Goal: Task Accomplishment & Management: Complete application form

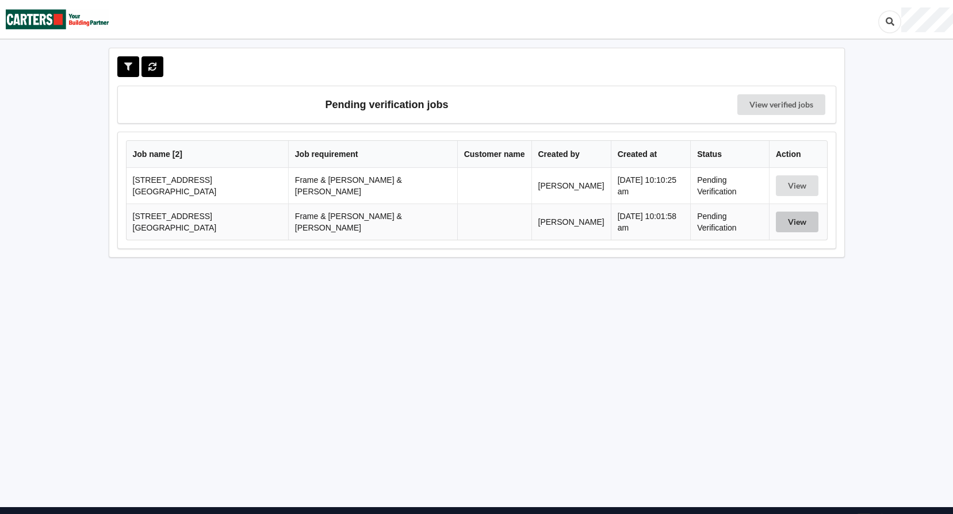
click at [788, 220] on button "View" at bounding box center [797, 222] width 43 height 21
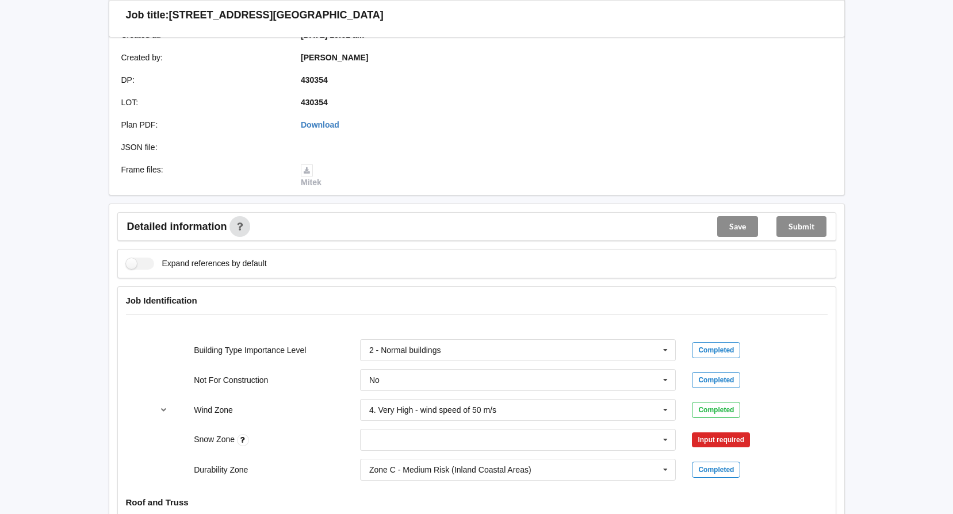
scroll to position [288, 0]
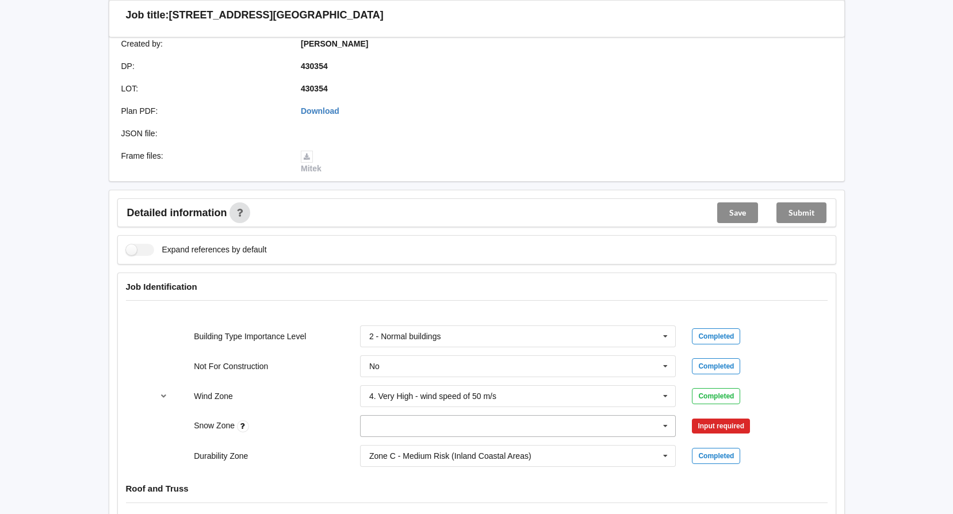
click at [665, 416] on icon at bounding box center [665, 426] width 17 height 21
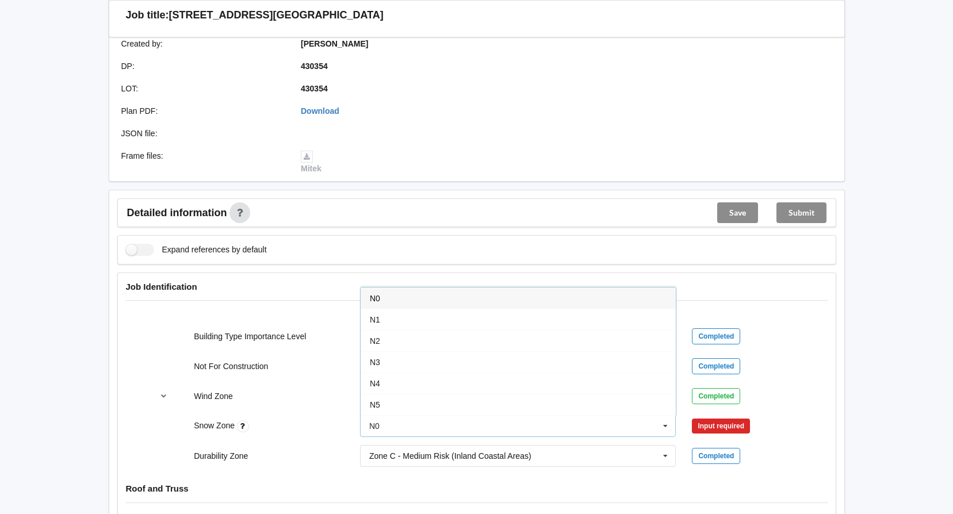
click at [373, 294] on span "N0" at bounding box center [375, 298] width 10 height 9
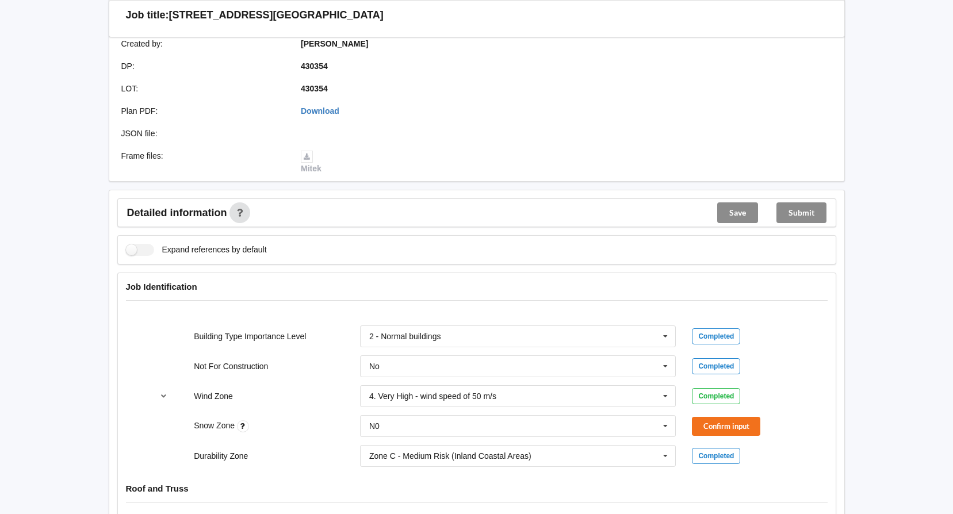
click at [704, 407] on div "Snow Zone N0 N0 N1 N2 N3 N4 N5 None Confirm input" at bounding box center [476, 426] width 664 height 38
click at [707, 417] on button "Confirm input" at bounding box center [726, 426] width 68 height 19
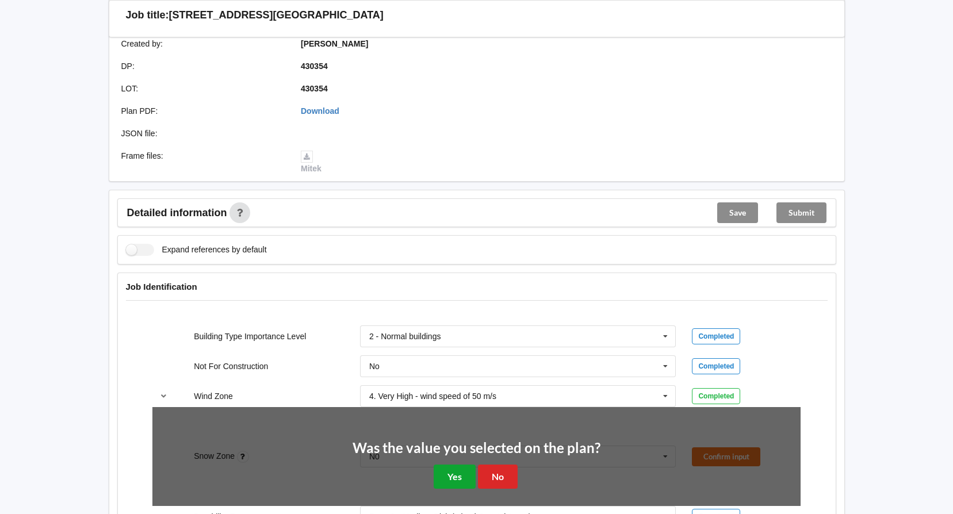
click at [442, 468] on button "Yes" at bounding box center [455, 477] width 42 height 24
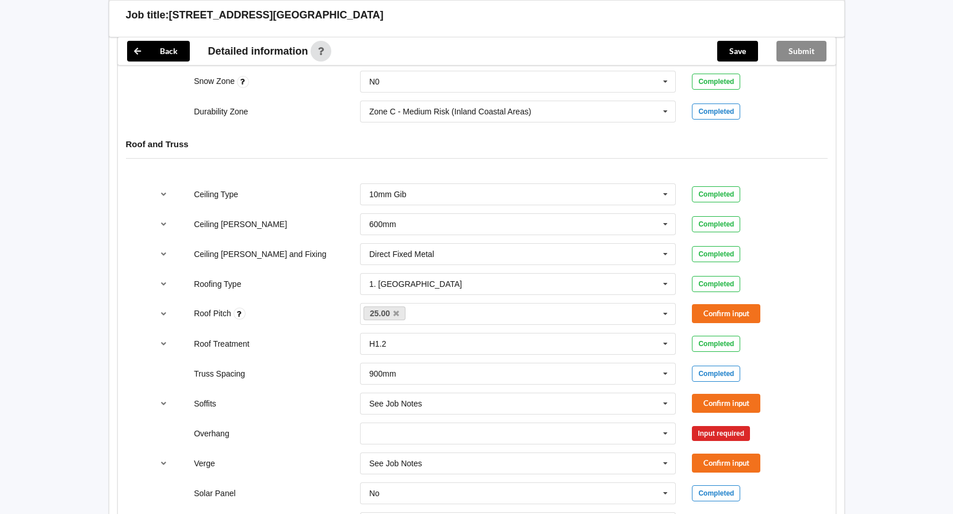
scroll to position [633, 0]
click at [726, 304] on button "Confirm input" at bounding box center [726, 313] width 68 height 19
click at [722, 393] on button "Confirm input" at bounding box center [726, 402] width 68 height 19
click at [666, 423] on icon at bounding box center [665, 433] width 17 height 21
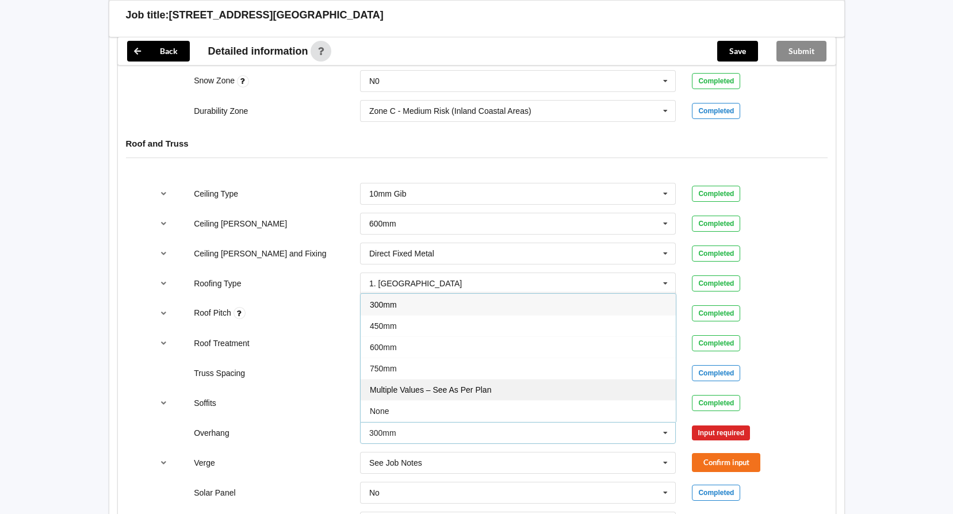
click at [444, 385] on span "Multiple Values – See As Per Plan" at bounding box center [430, 389] width 121 height 9
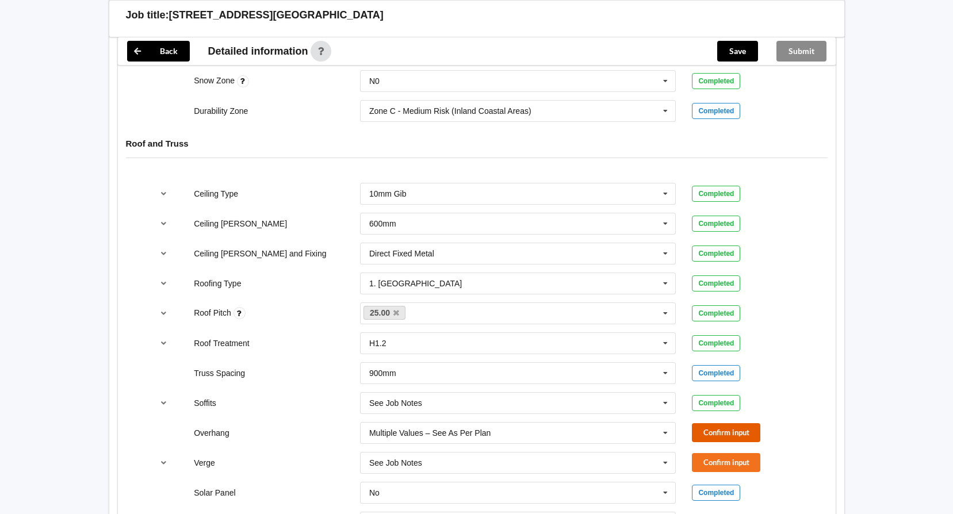
click at [718, 423] on button "Confirm input" at bounding box center [726, 432] width 68 height 19
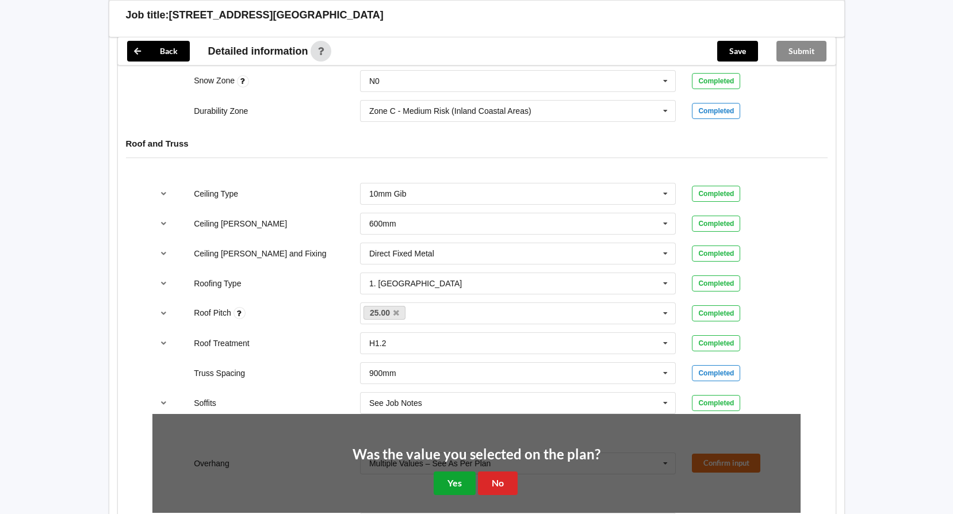
click at [445, 472] on button "Yes" at bounding box center [455, 484] width 42 height 24
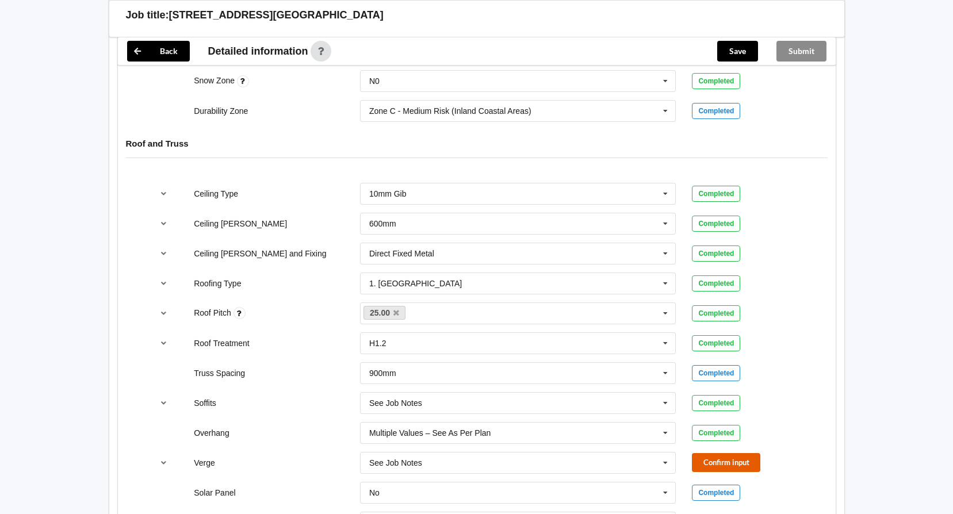
click at [736, 453] on button "Confirm input" at bounding box center [726, 462] width 68 height 19
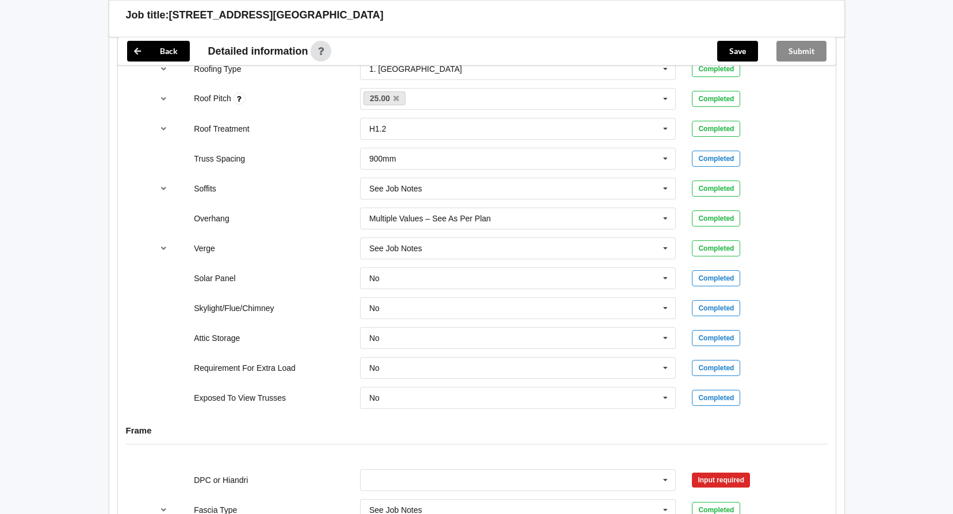
scroll to position [920, 0]
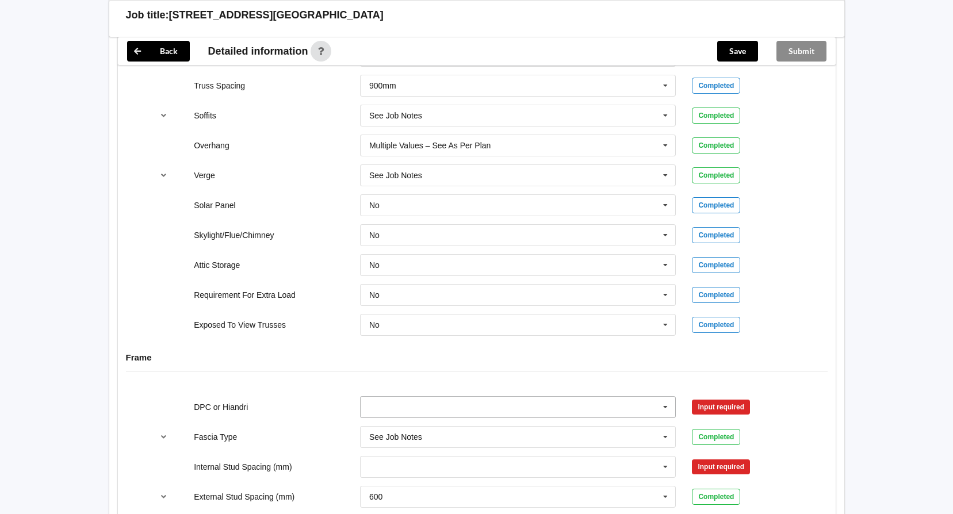
click at [664, 397] on icon at bounding box center [665, 407] width 17 height 21
click at [400, 424] on span "DPC Fitted" at bounding box center [389, 428] width 39 height 9
click at [715, 397] on button "Confirm input" at bounding box center [726, 406] width 68 height 19
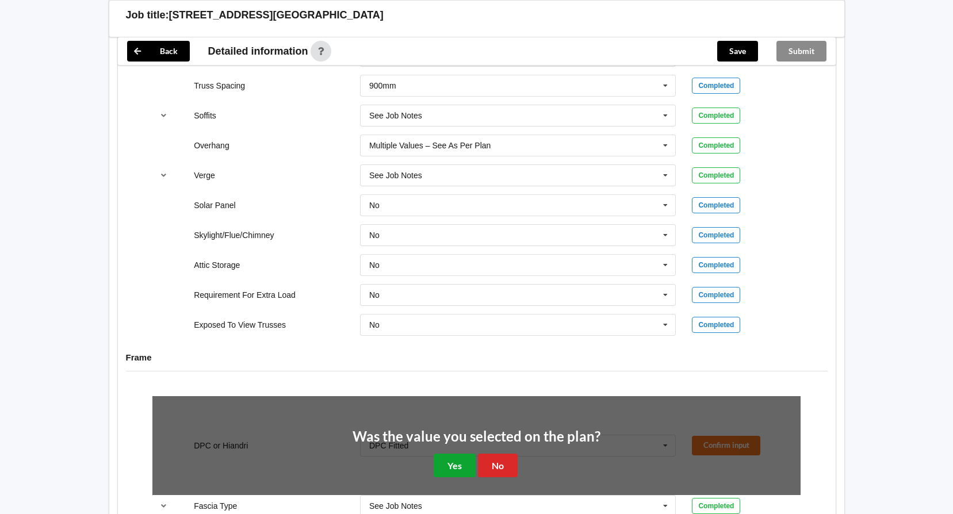
click at [446, 459] on button "Yes" at bounding box center [455, 466] width 42 height 24
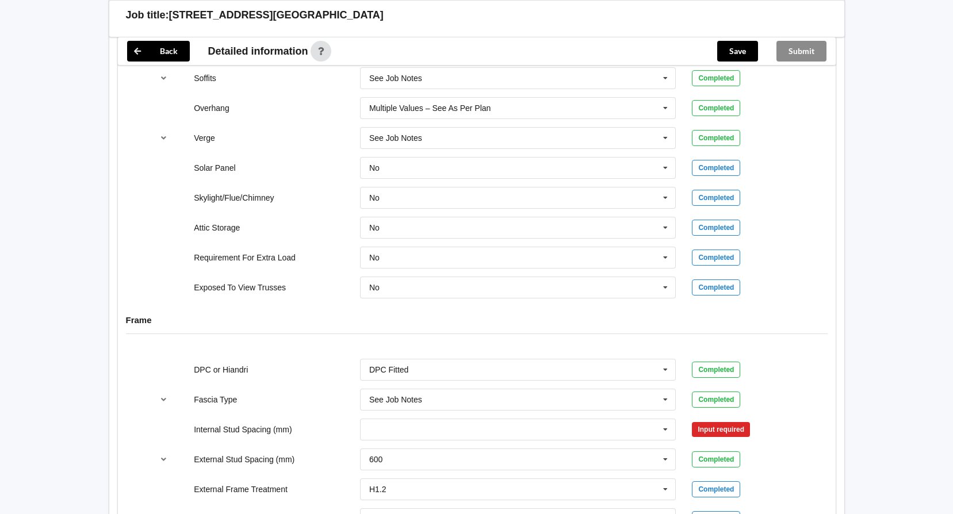
scroll to position [978, 0]
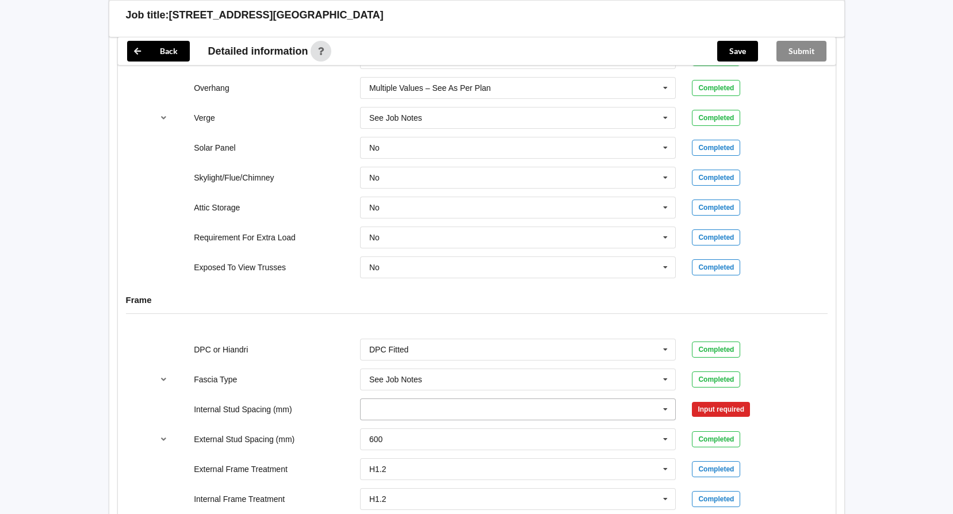
drag, startPoint x: 664, startPoint y: 395, endPoint x: 658, endPoint y: 396, distance: 5.8
click at [665, 399] on icon at bounding box center [665, 409] width 17 height 21
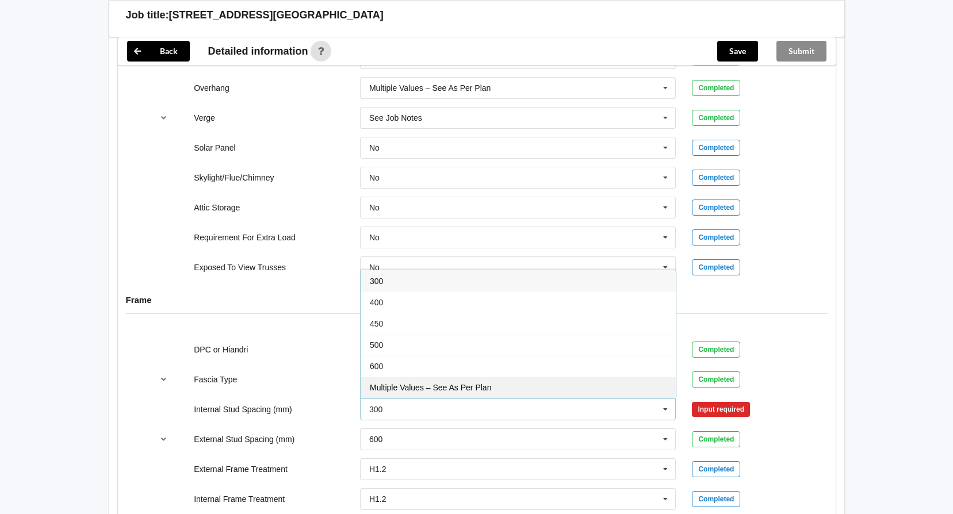
click at [418, 383] on span "Multiple Values – See As Per Plan" at bounding box center [430, 387] width 121 height 9
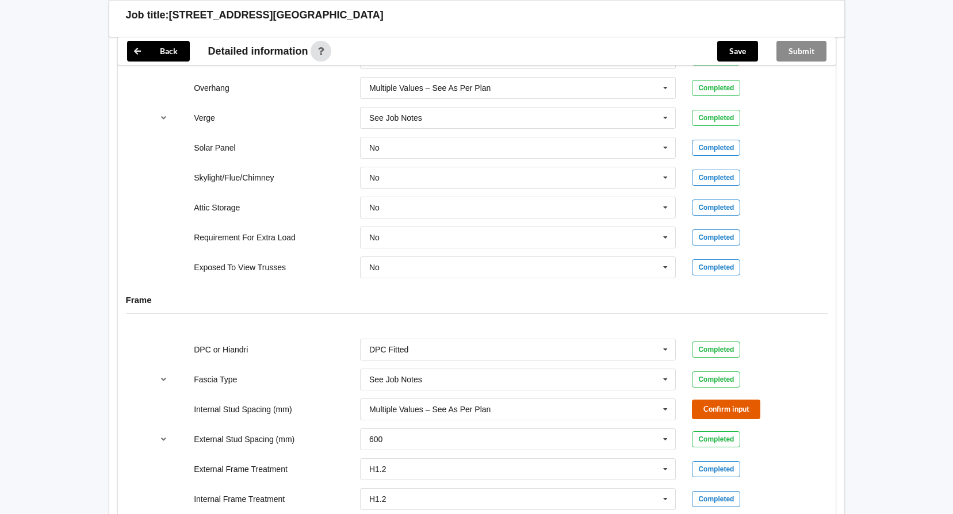
drag, startPoint x: 711, startPoint y: 400, endPoint x: 843, endPoint y: 401, distance: 132.3
click at [711, 401] on button "Confirm input" at bounding box center [726, 409] width 68 height 19
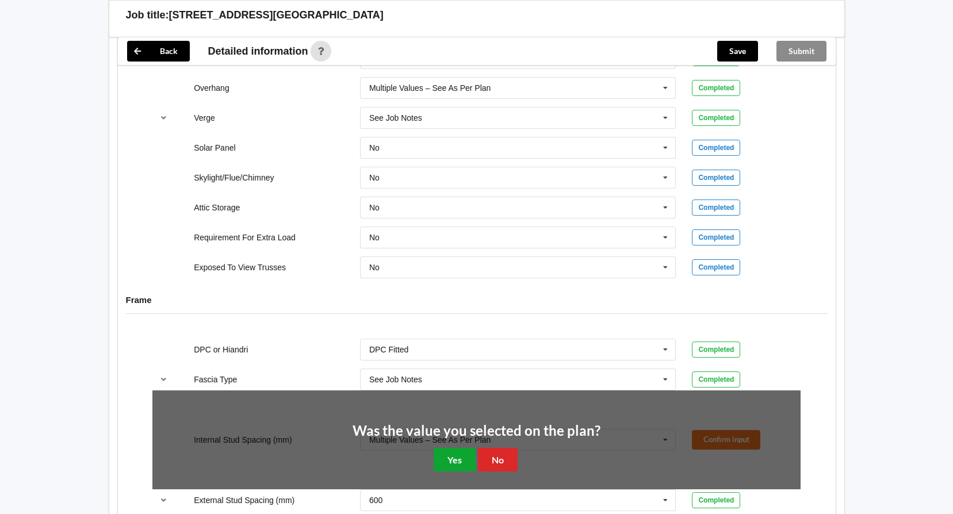
click at [452, 453] on button "Yes" at bounding box center [455, 460] width 42 height 24
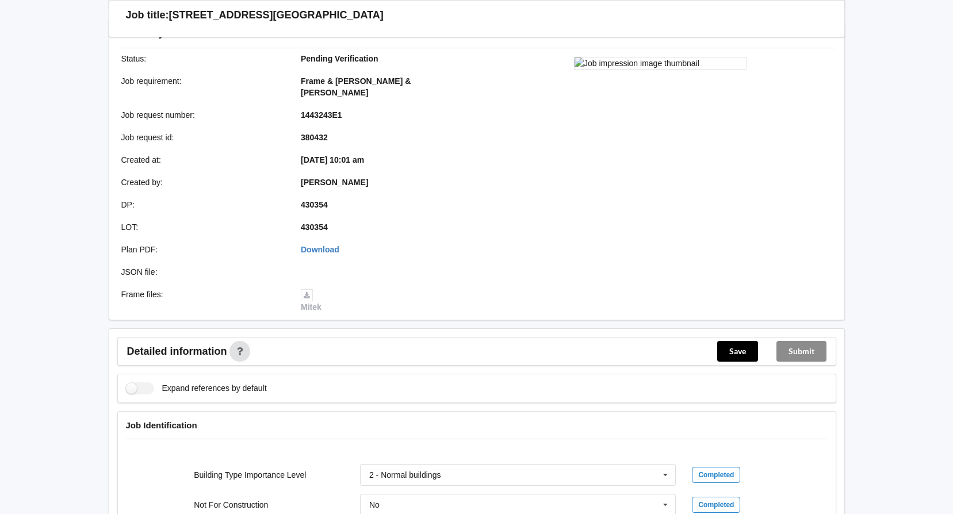
scroll to position [173, 0]
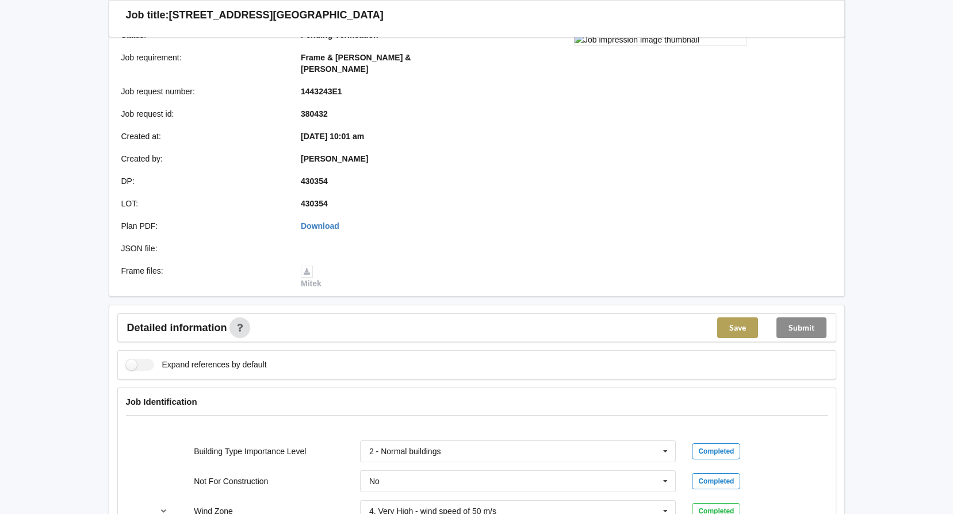
click at [738, 317] on button "Save" at bounding box center [737, 327] width 41 height 21
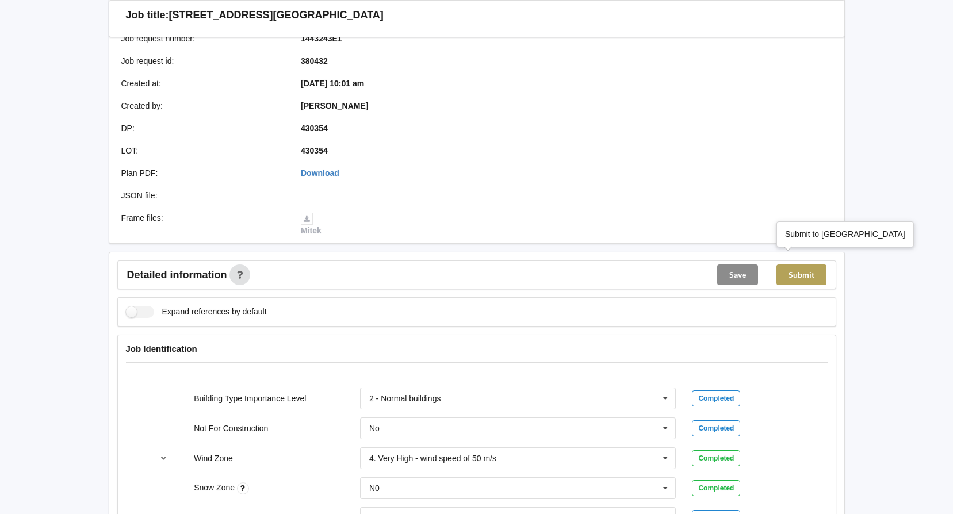
click at [808, 266] on button "Submit" at bounding box center [801, 275] width 50 height 21
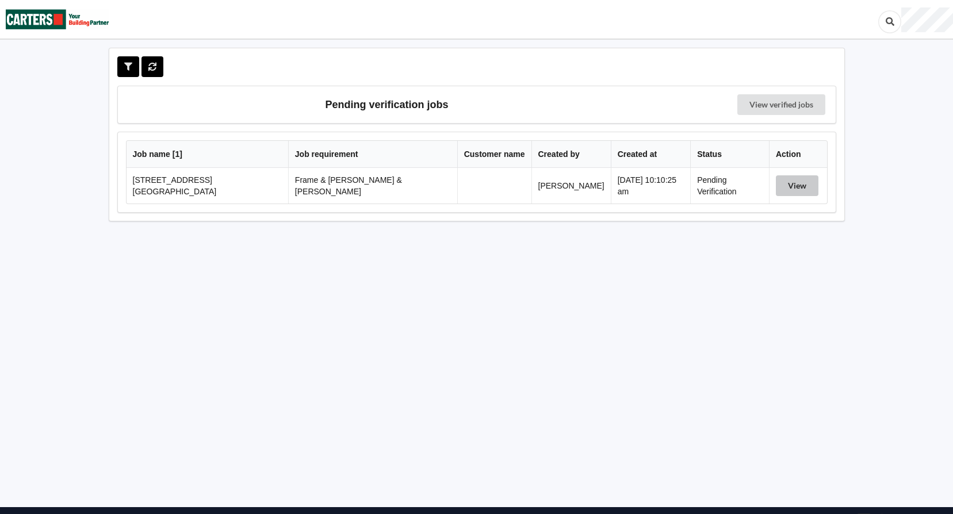
click at [794, 185] on button "View" at bounding box center [797, 185] width 43 height 21
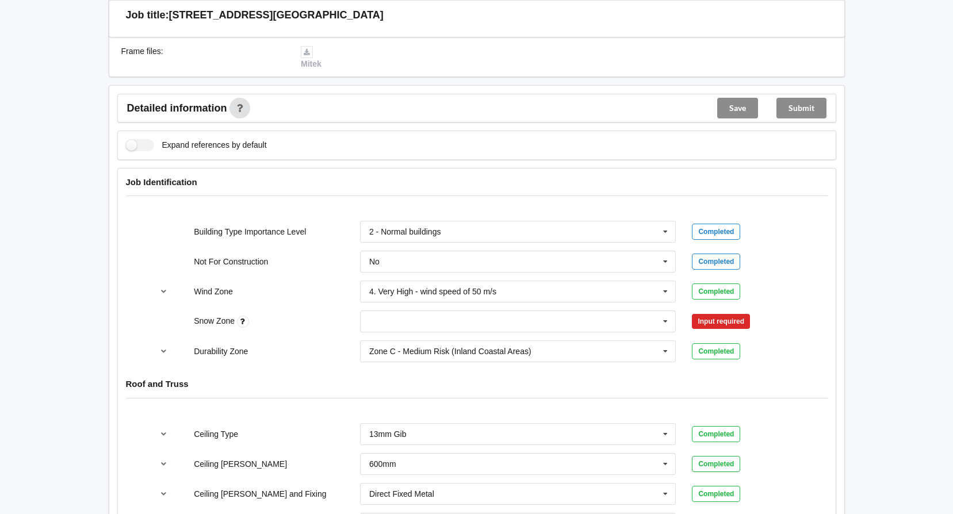
scroll to position [403, 0]
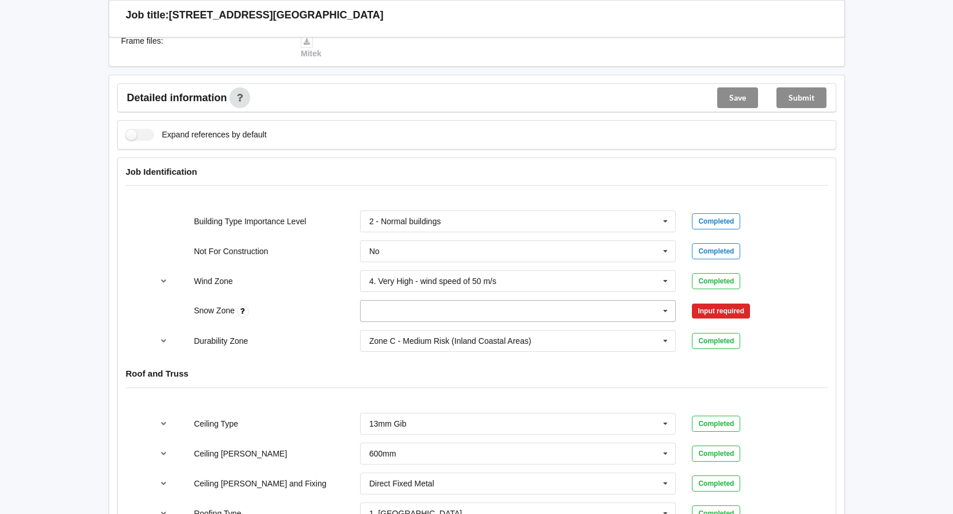
click at [664, 301] on icon at bounding box center [665, 311] width 17 height 21
click at [373, 328] on span "N0" at bounding box center [375, 332] width 10 height 9
click at [721, 302] on button "Confirm input" at bounding box center [726, 311] width 68 height 19
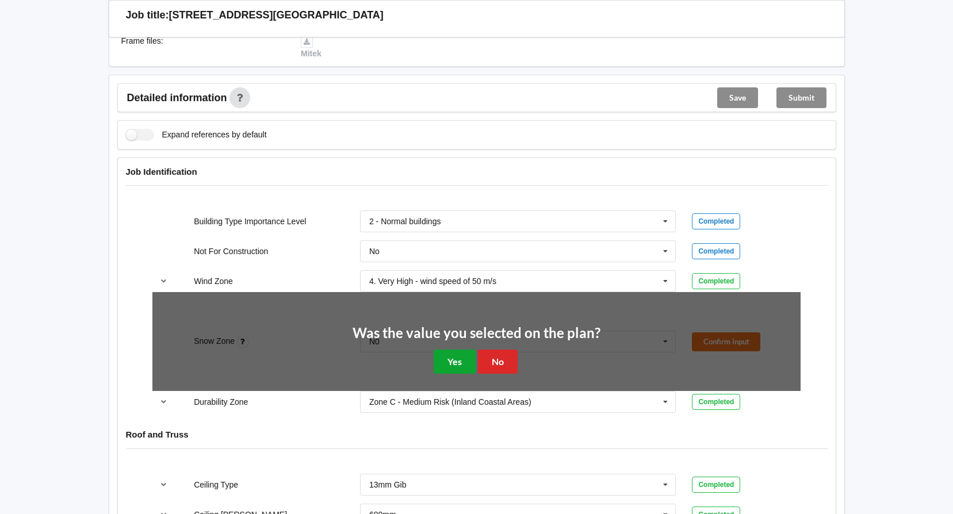
click at [452, 350] on button "Yes" at bounding box center [455, 362] width 42 height 24
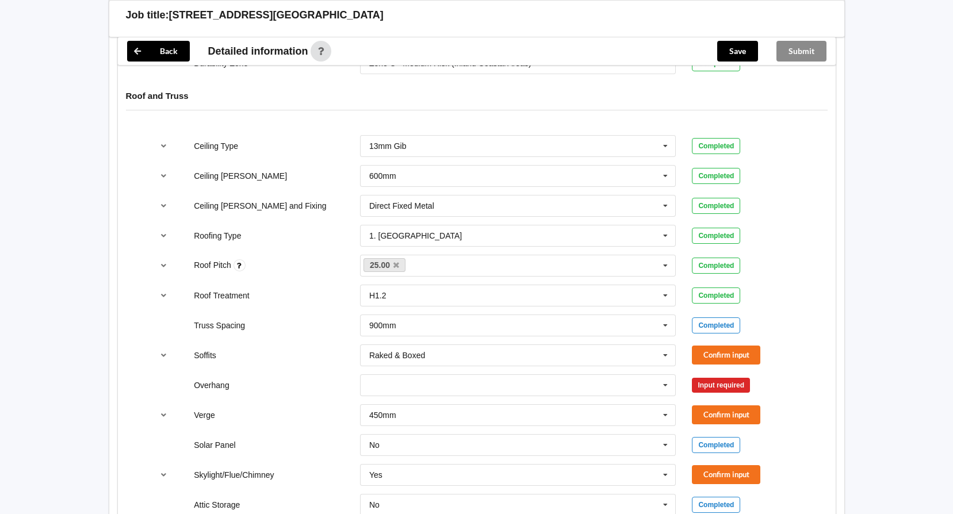
scroll to position [690, 0]
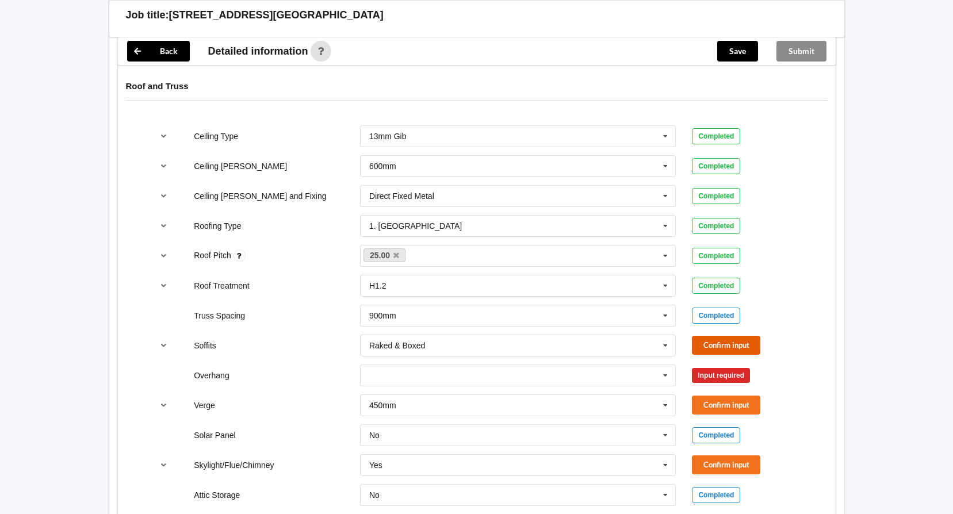
click at [719, 336] on button "Confirm input" at bounding box center [726, 345] width 68 height 19
click at [664, 365] on icon at bounding box center [665, 375] width 17 height 21
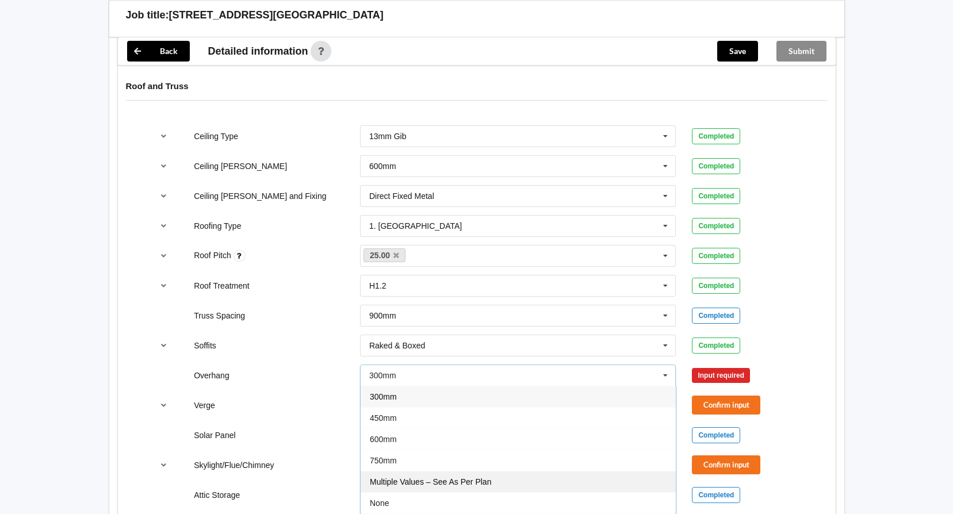
click at [437, 477] on span "Multiple Values – See As Per Plan" at bounding box center [430, 481] width 121 height 9
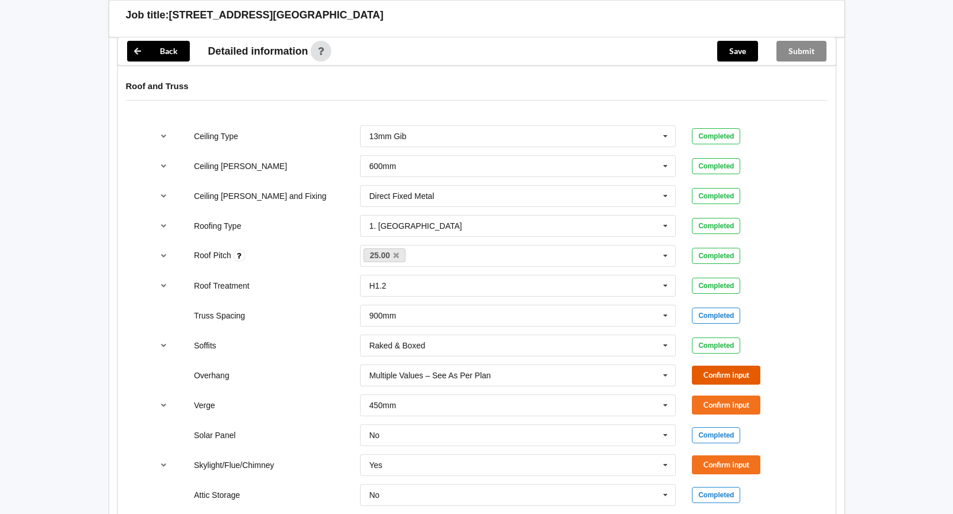
click at [725, 366] on button "Confirm input" at bounding box center [726, 375] width 68 height 19
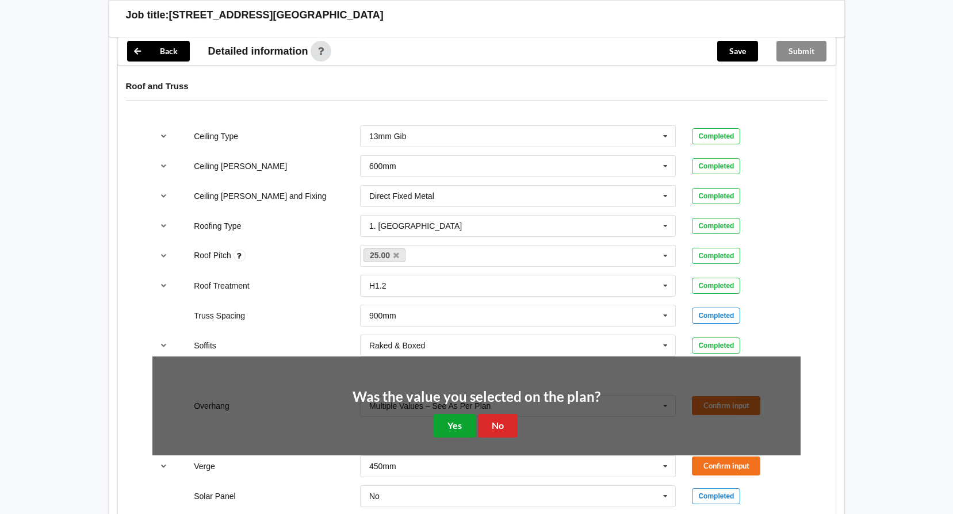
click at [446, 414] on button "Yes" at bounding box center [455, 426] width 42 height 24
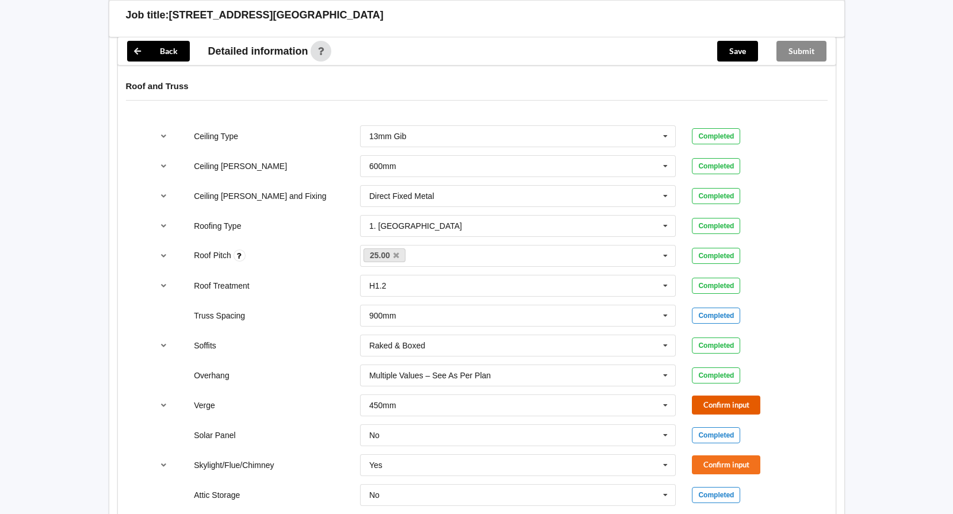
click at [733, 396] on button "Confirm input" at bounding box center [726, 405] width 68 height 19
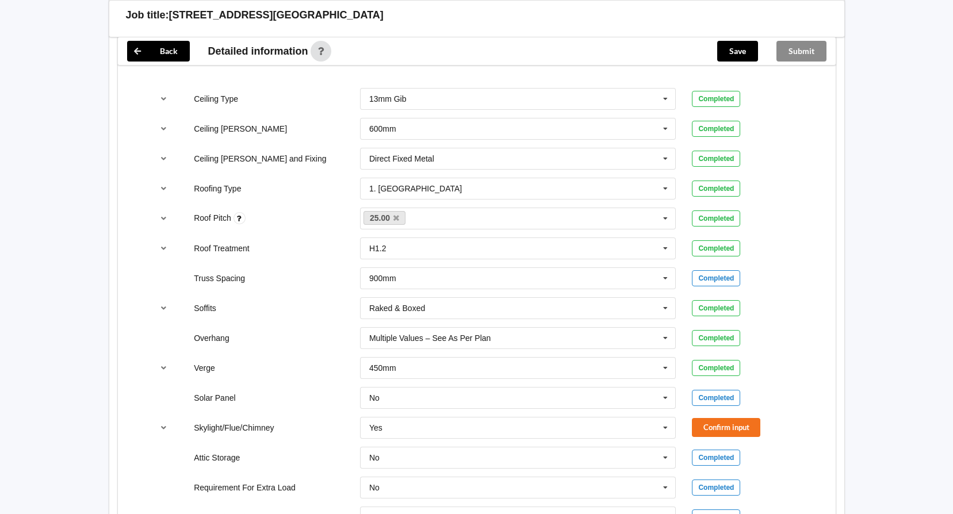
scroll to position [748, 0]
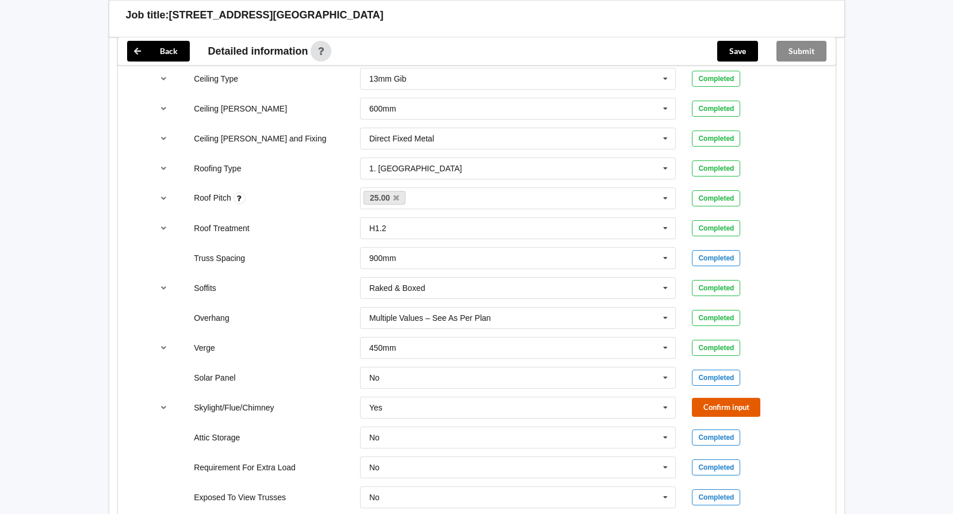
click at [729, 398] on button "Confirm input" at bounding box center [726, 407] width 68 height 19
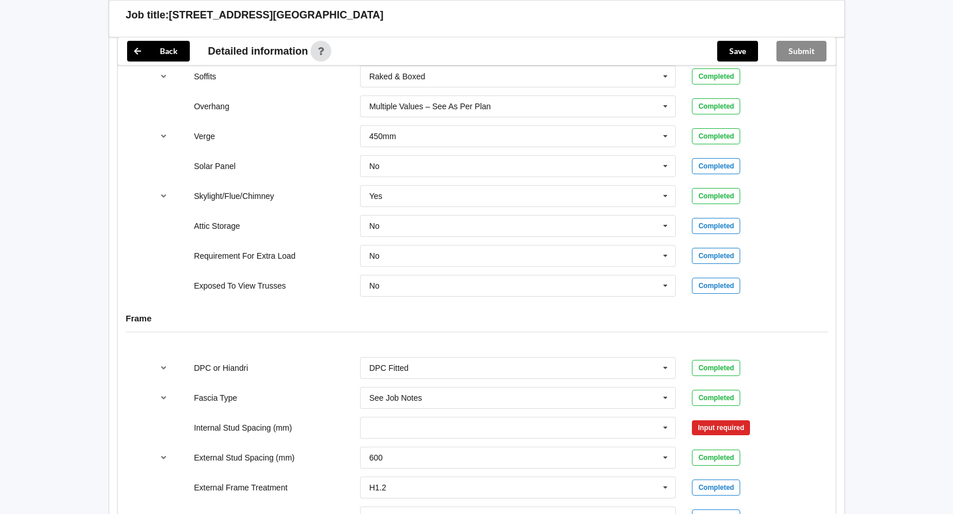
scroll to position [978, 0]
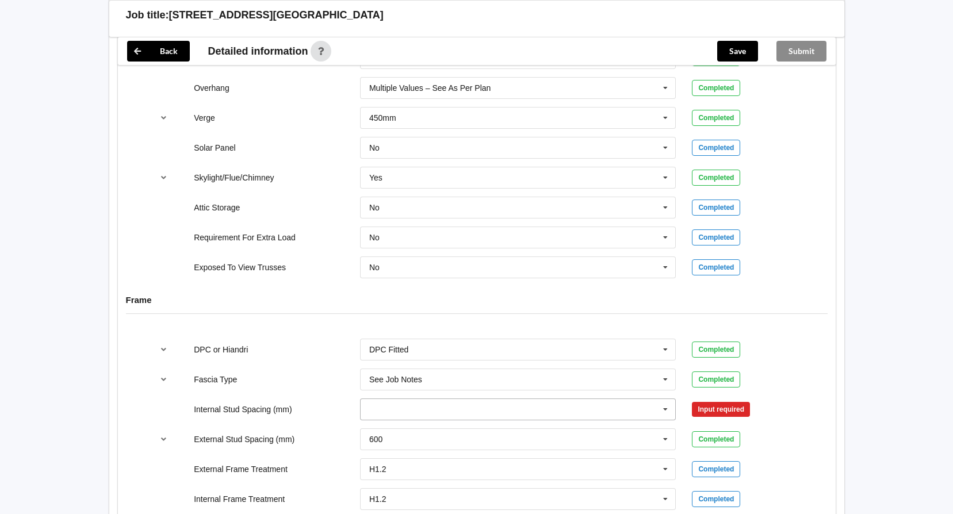
click at [665, 399] on icon at bounding box center [665, 409] width 17 height 21
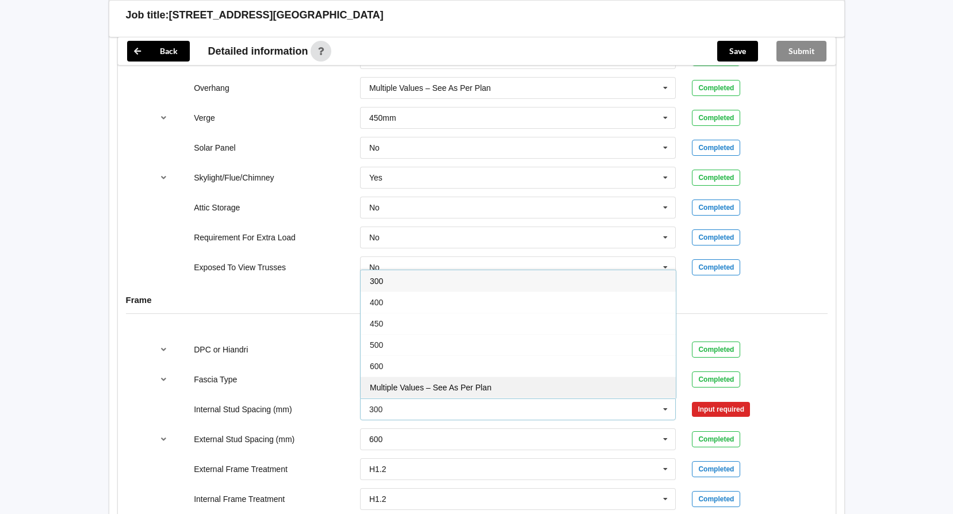
click at [461, 383] on span "Multiple Values – See As Per Plan" at bounding box center [430, 387] width 121 height 9
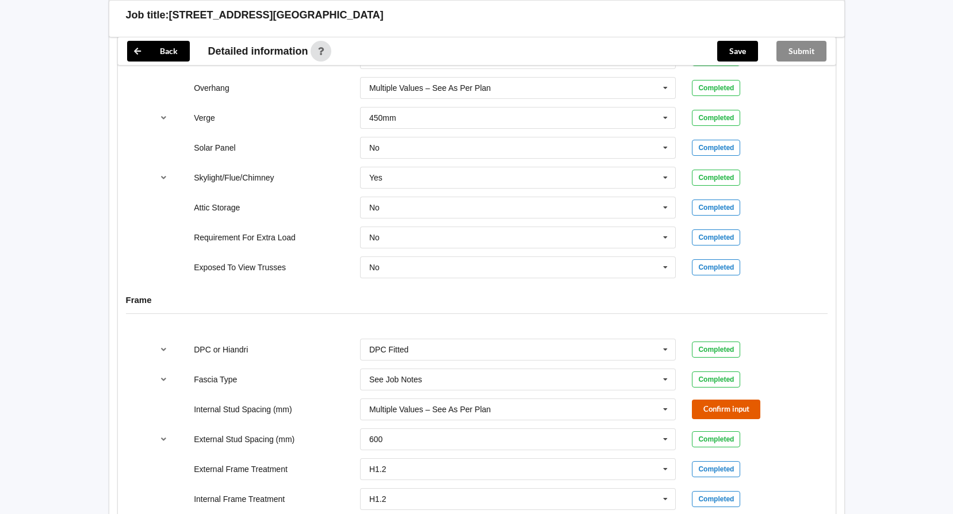
click at [727, 400] on button "Confirm input" at bounding box center [726, 409] width 68 height 19
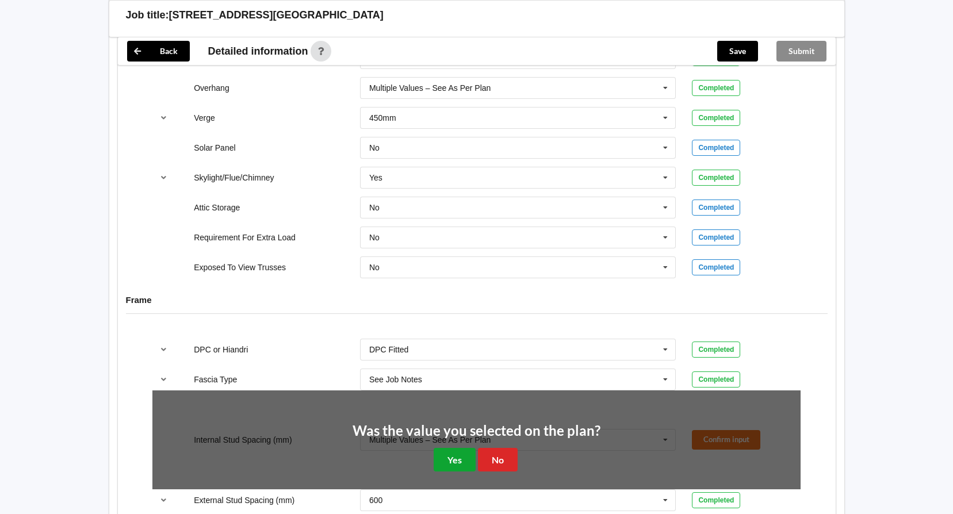
click at [450, 448] on button "Yes" at bounding box center [455, 460] width 42 height 24
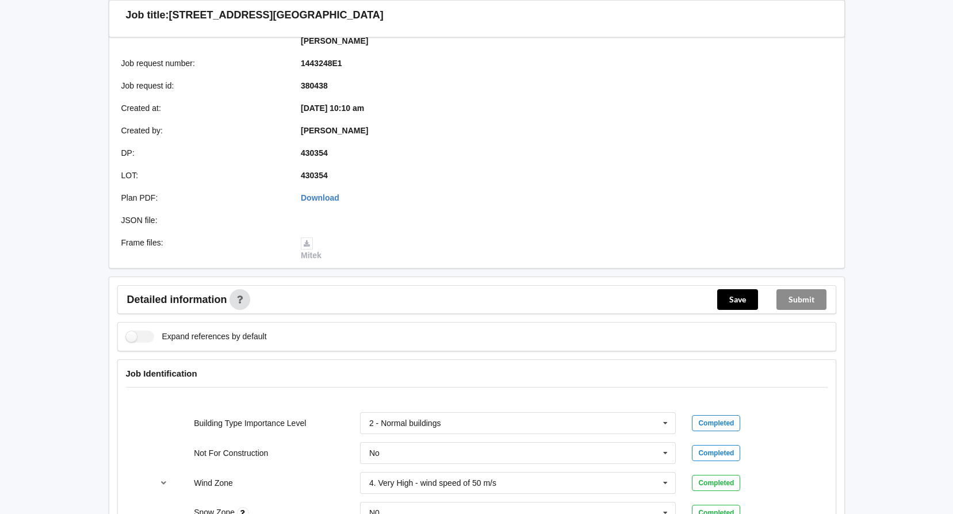
scroll to position [196, 0]
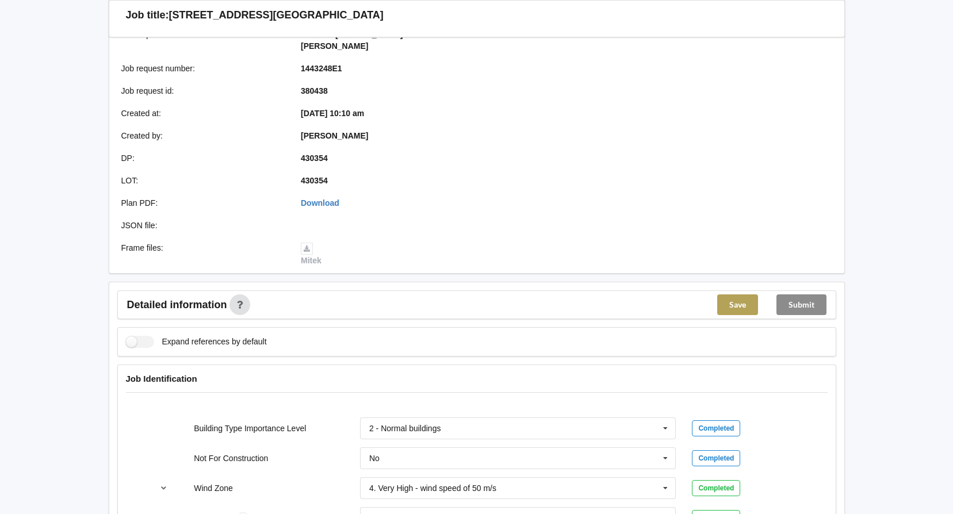
click at [742, 296] on button "Save" at bounding box center [737, 304] width 41 height 21
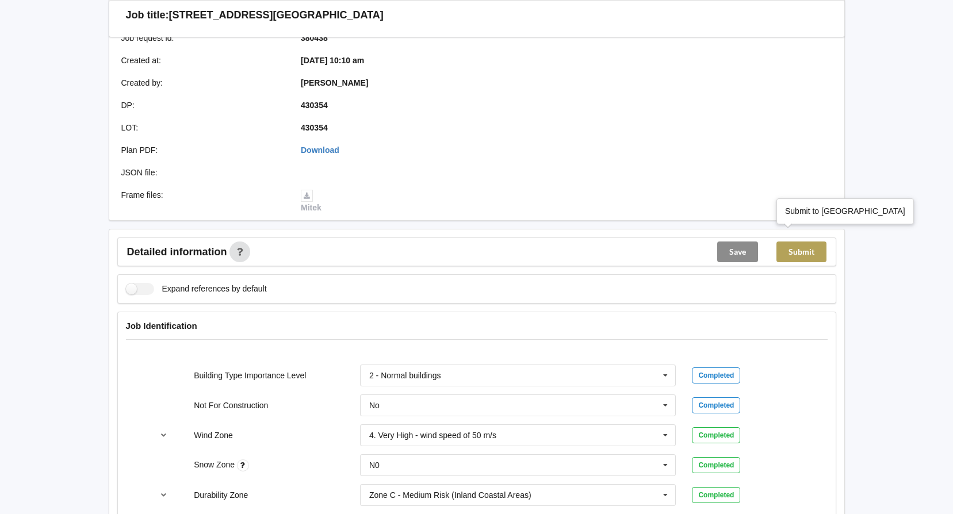
click at [805, 242] on button "Submit" at bounding box center [801, 252] width 50 height 21
